Goal: Information Seeking & Learning: Learn about a topic

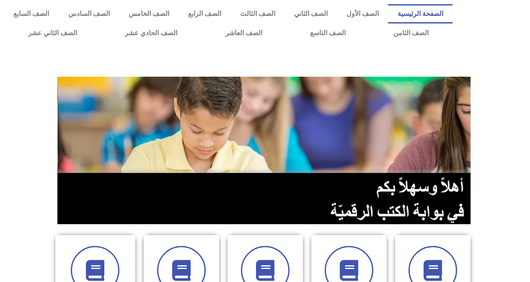
scroll to position [251, 0]
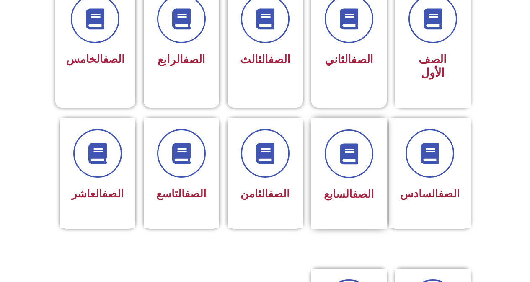
click at [367, 184] on div "الصف السابع" at bounding box center [349, 194] width 53 height 21
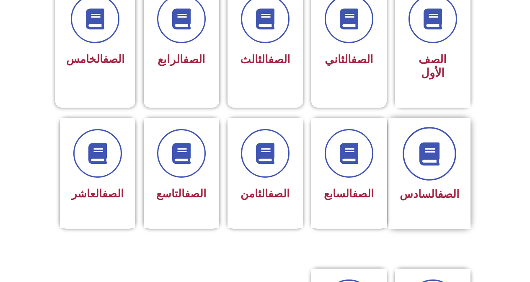
click at [449, 142] on span at bounding box center [430, 154] width 54 height 54
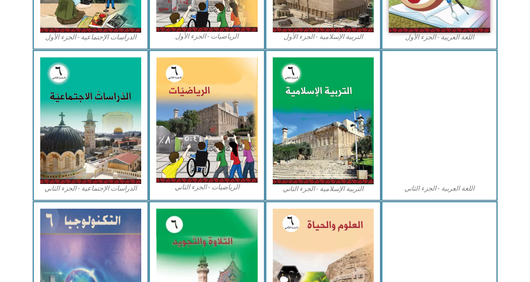
scroll to position [377, 0]
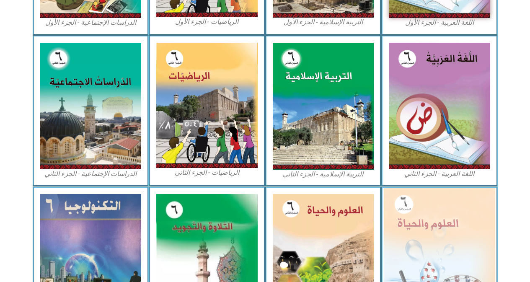
click at [446, 220] on img at bounding box center [439, 256] width 111 height 136
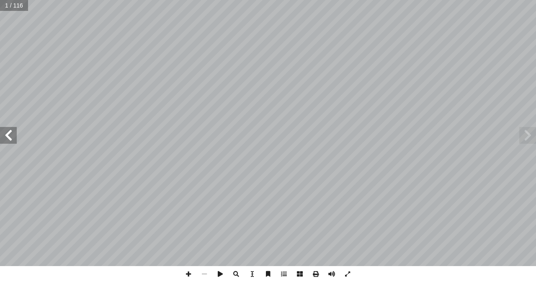
click at [8, 5] on input "text" at bounding box center [14, 5] width 28 height 11
type input "**"
click at [9, 133] on span at bounding box center [8, 135] width 17 height 17
click at [188, 275] on span at bounding box center [189, 274] width 16 height 16
click at [188, 274] on span at bounding box center [189, 274] width 16 height 16
